Goal: Task Accomplishment & Management: Manage account settings

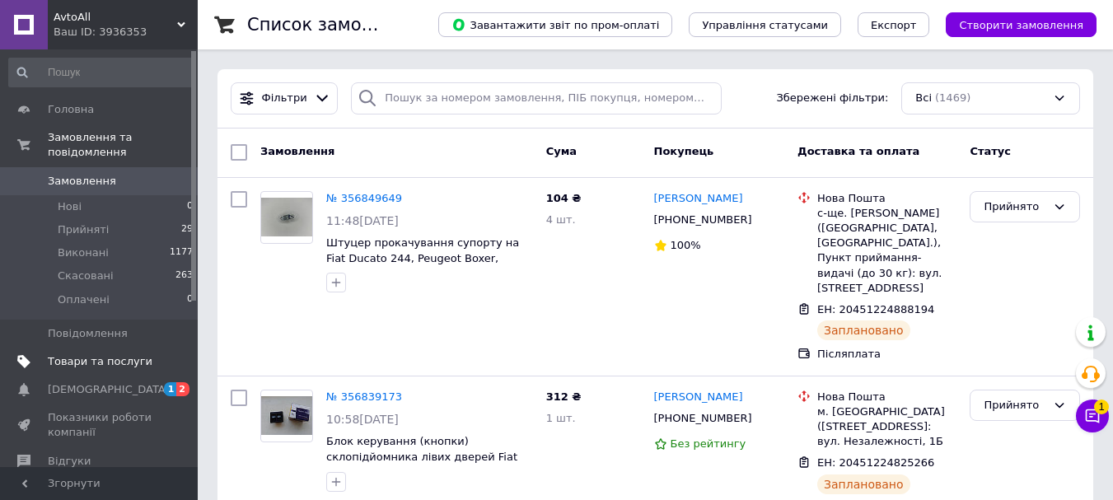
click at [119, 354] on span "Товари та послуги" at bounding box center [100, 361] width 105 height 15
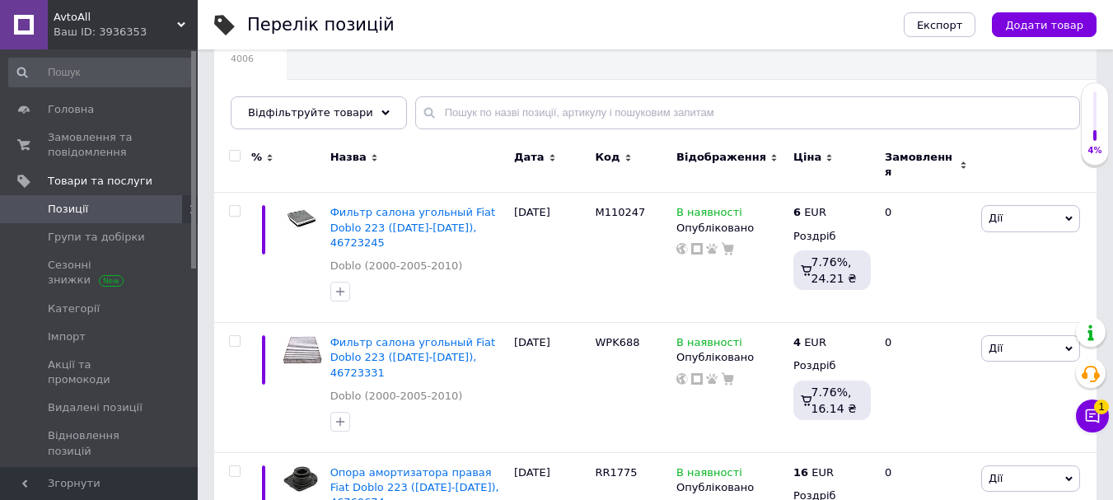
scroll to position [165, 0]
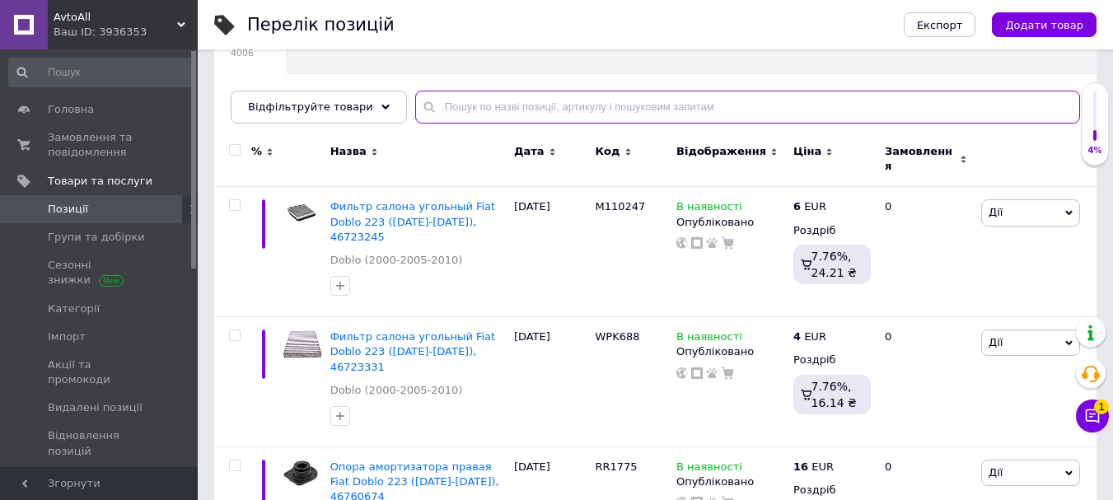
click at [608, 113] on input "text" at bounding box center [747, 107] width 665 height 33
paste input "248096"
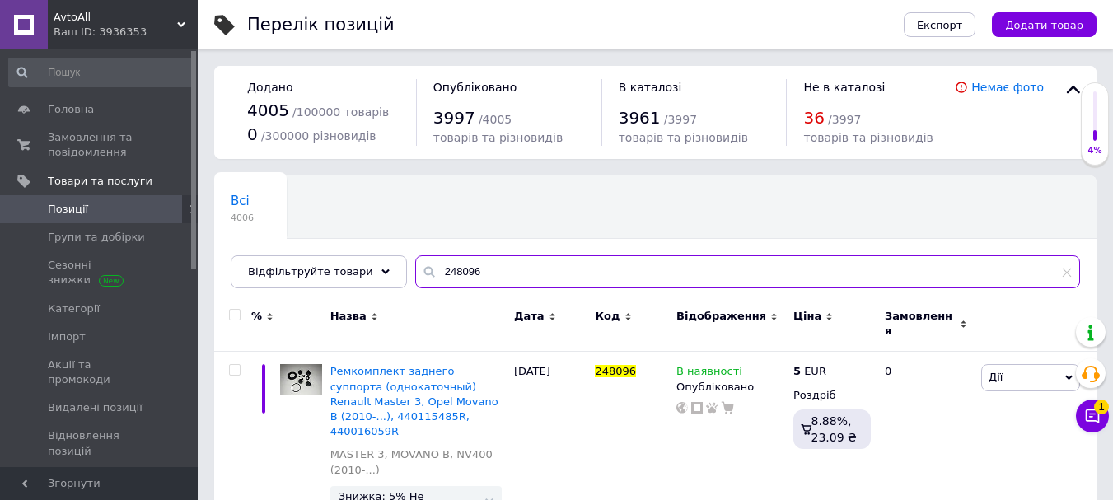
scroll to position [56, 0]
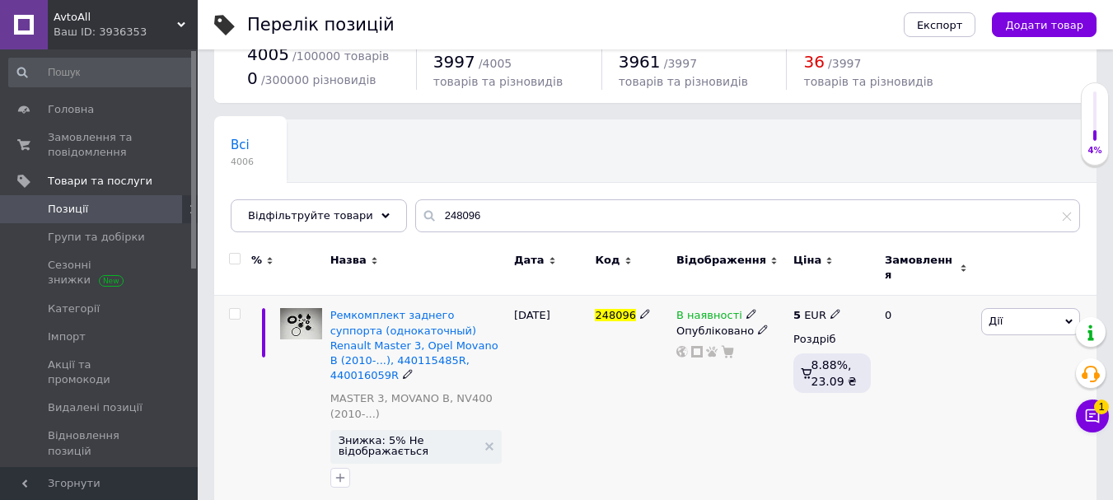
click at [605, 309] on span "248096" at bounding box center [615, 315] width 41 height 12
copy span "248096"
click at [542, 166] on div "Всі 4006 Ok Відфільтровано... Зберегти" at bounding box center [655, 184] width 882 height 136
click at [591, 222] on input "248096" at bounding box center [747, 215] width 665 height 33
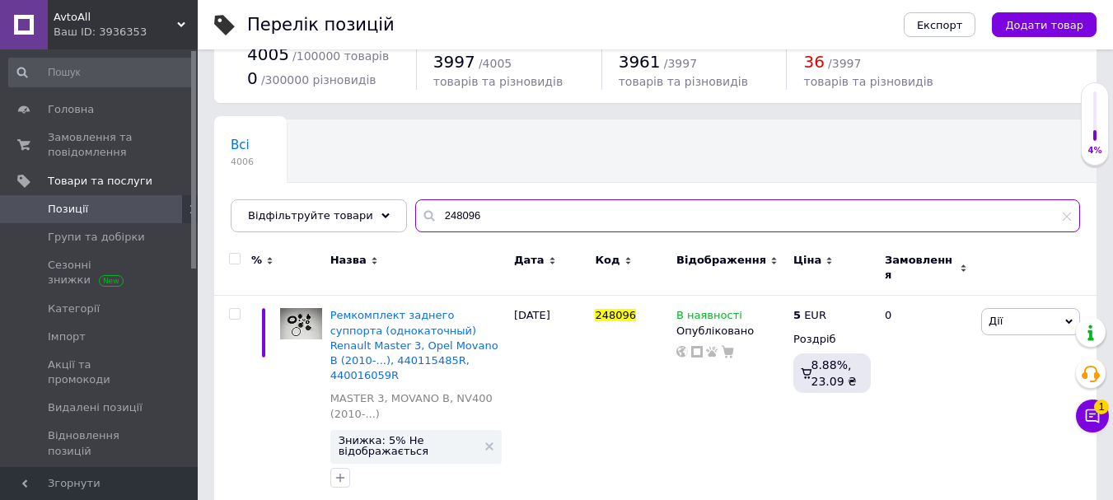
click at [591, 222] on input "248096" at bounding box center [747, 215] width 665 height 33
paste input "60067"
type input "260067"
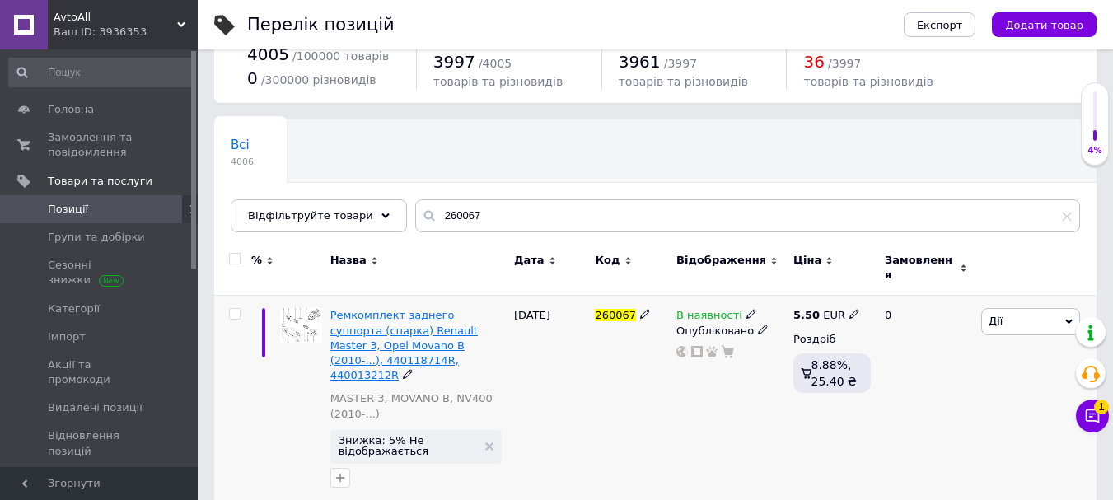
click at [385, 319] on span "Ремкомплект заднего суппорта (спарка) Renault Master 3, Opel Movano B (2010-...…" at bounding box center [403, 345] width 147 height 72
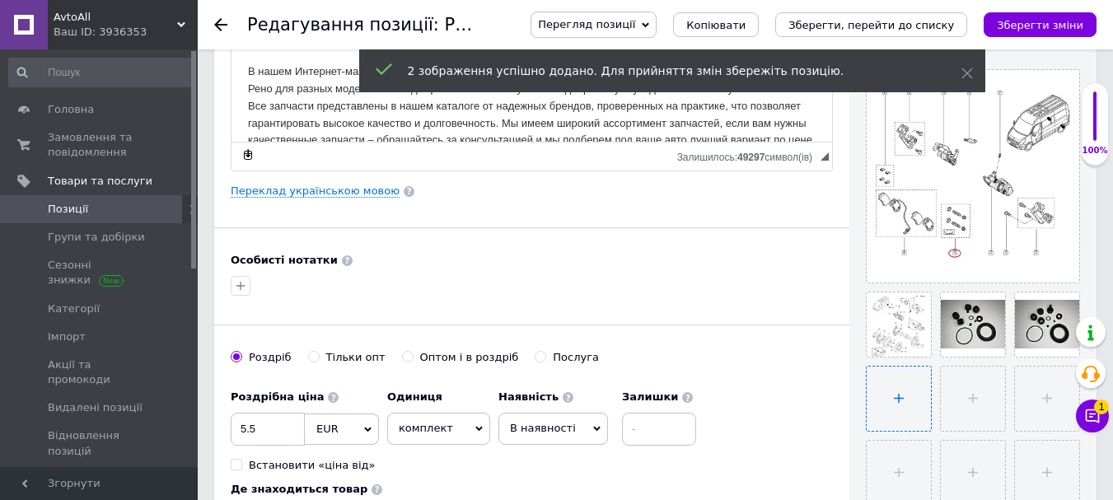
scroll to position [292, 0]
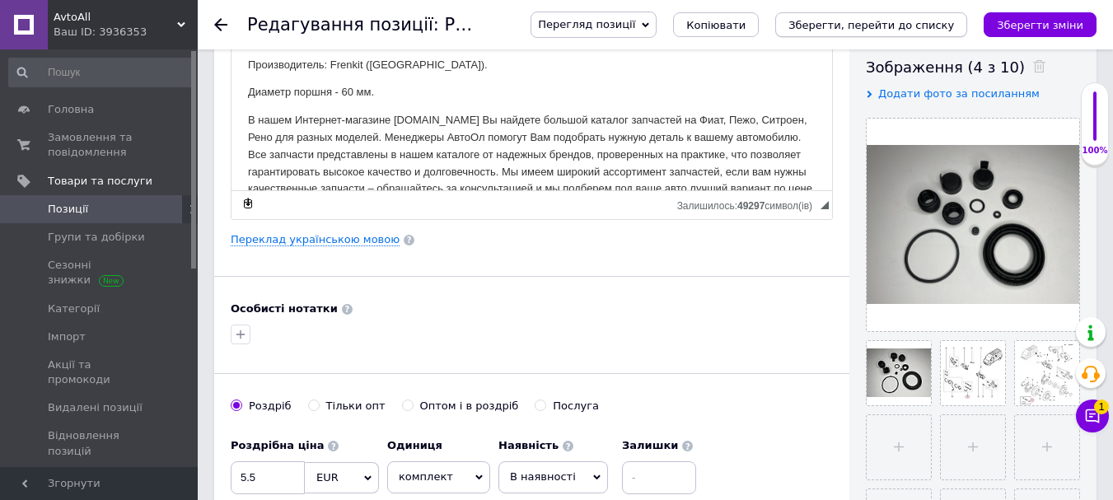
click at [939, 26] on icon "Зберегти, перейти до списку" at bounding box center [871, 25] width 166 height 12
checkbox input "true"
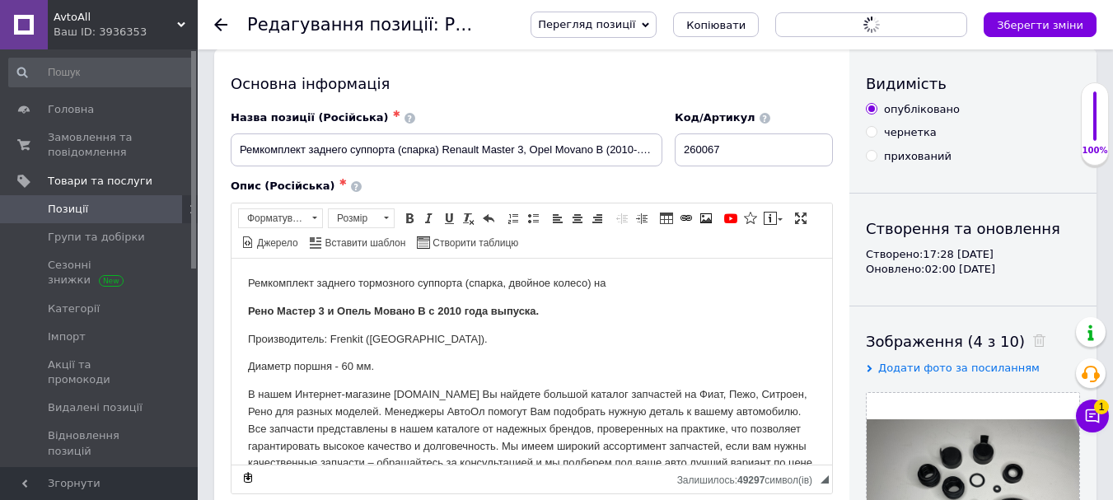
scroll to position [0, 0]
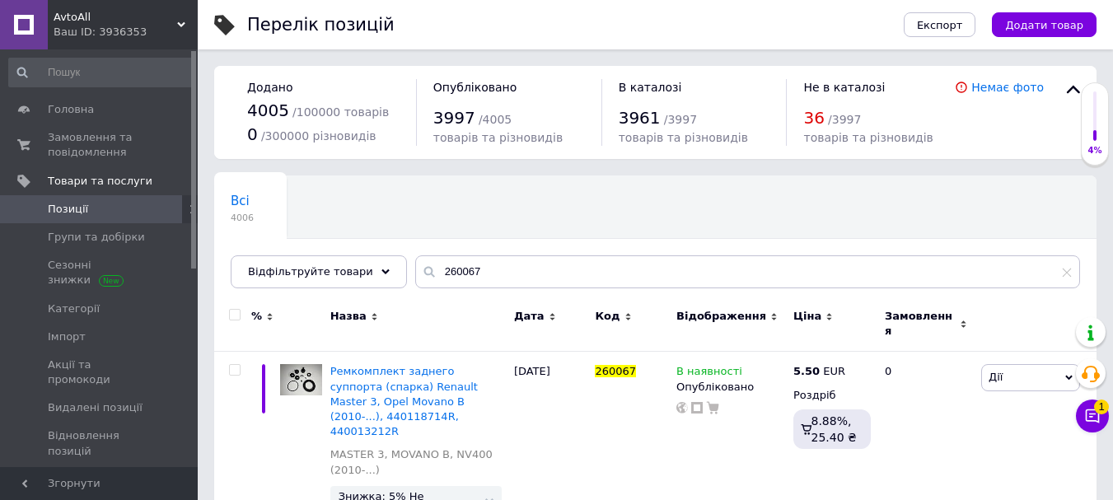
scroll to position [56, 0]
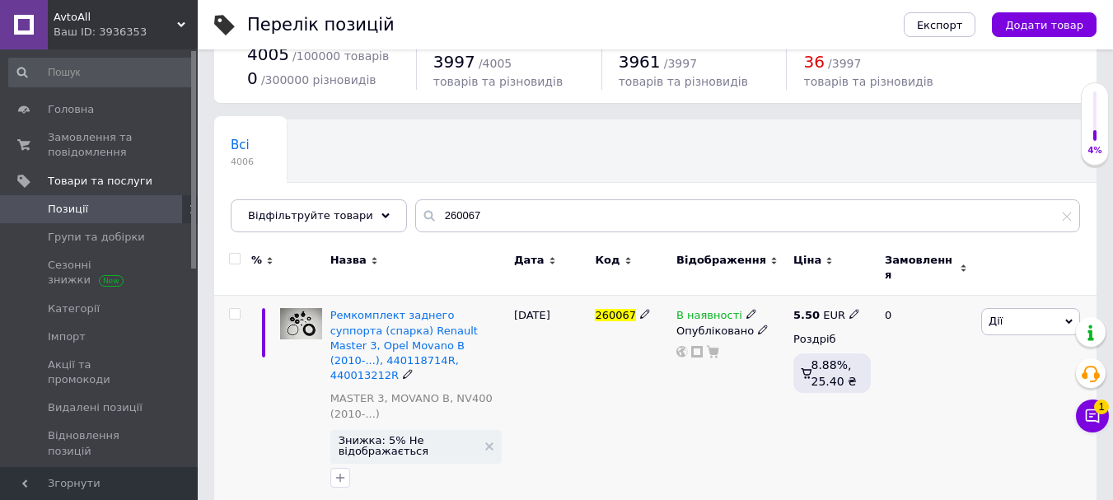
click at [609, 309] on span "260067" at bounding box center [615, 315] width 41 height 12
copy span "260067"
click at [611, 312] on span "260067" at bounding box center [615, 315] width 41 height 12
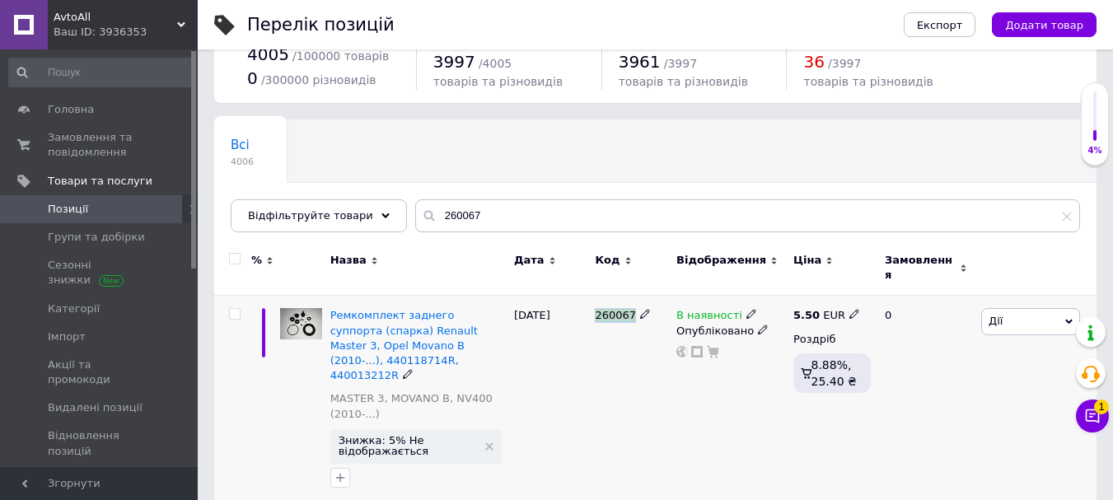
copy span "260067"
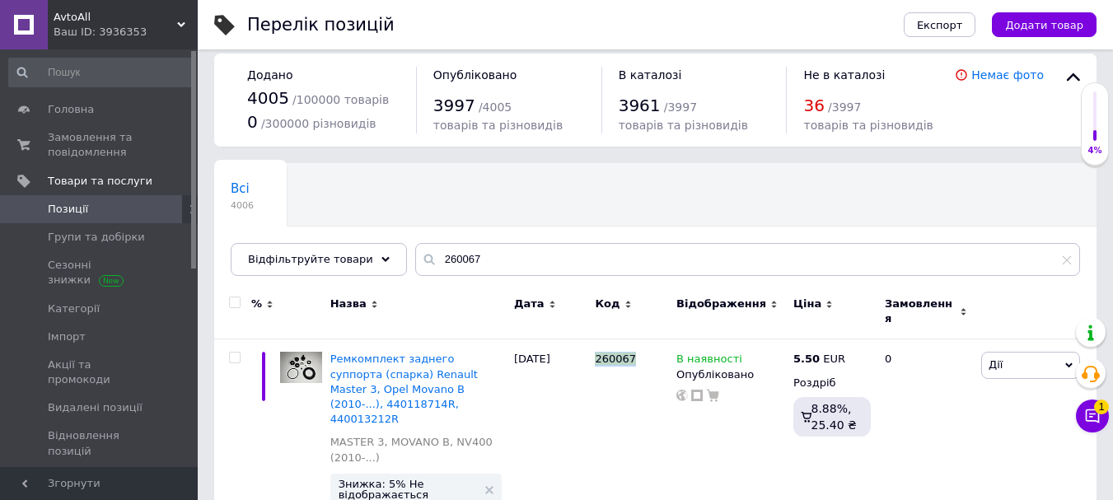
scroll to position [0, 0]
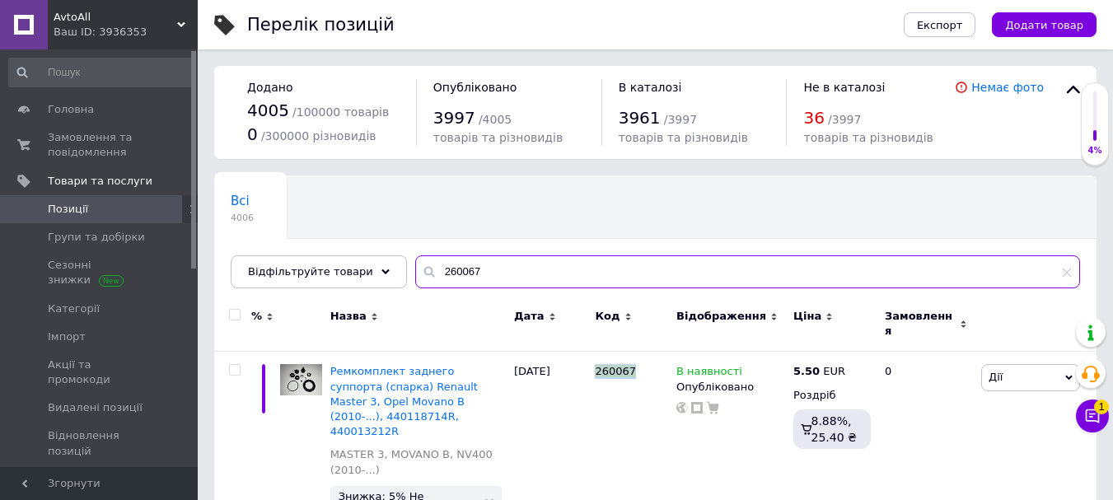
click at [559, 279] on input "260067" at bounding box center [747, 271] width 665 height 33
click at [559, 278] on input "260067" at bounding box center [747, 271] width 665 height 33
paste input "RK68143.0"
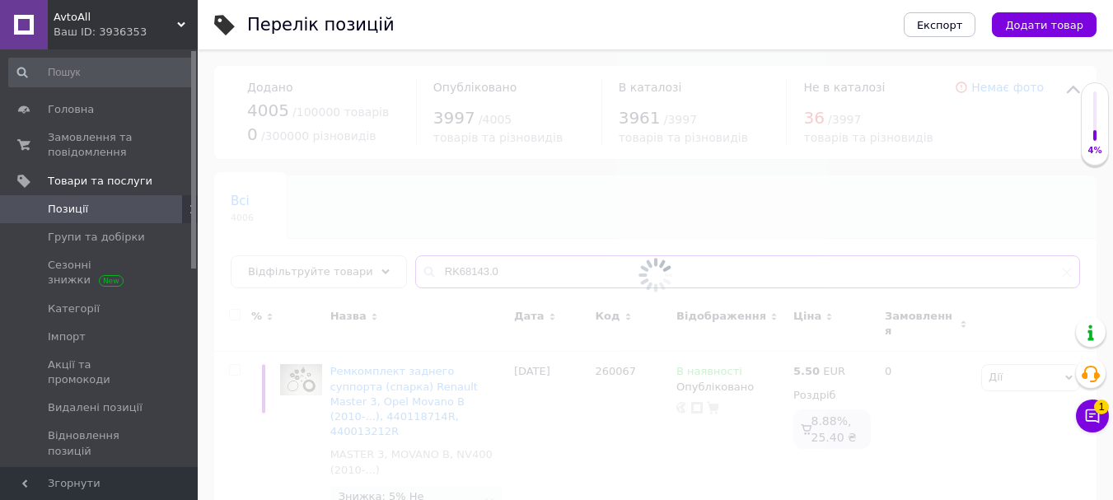
type input "RK68143.0"
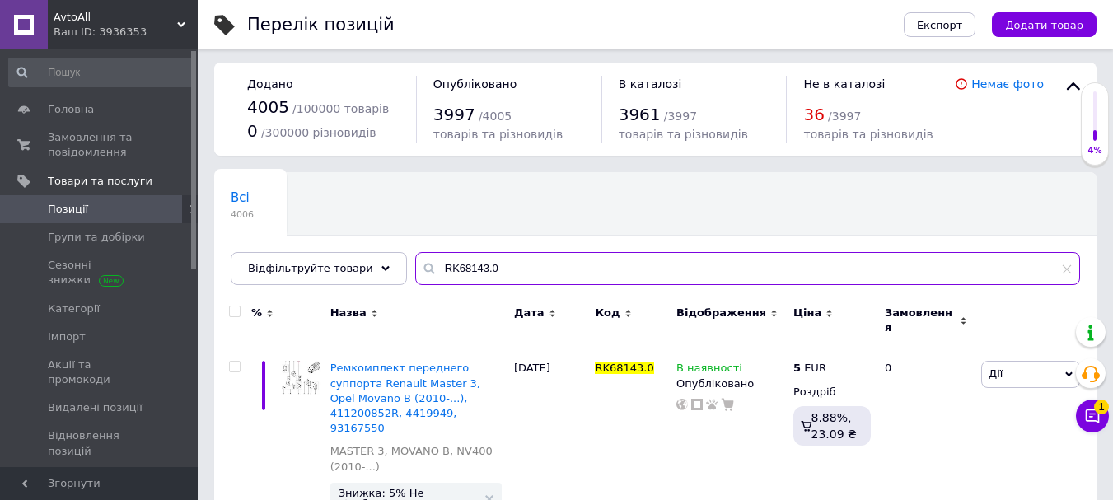
scroll to position [56, 0]
